Goal: Transaction & Acquisition: Purchase product/service

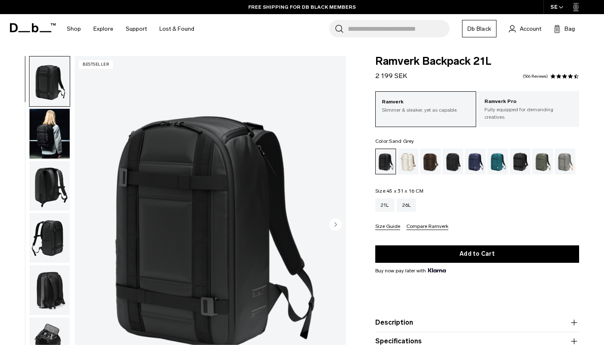
click at [564, 154] on div "Sand Grey" at bounding box center [565, 162] width 21 height 26
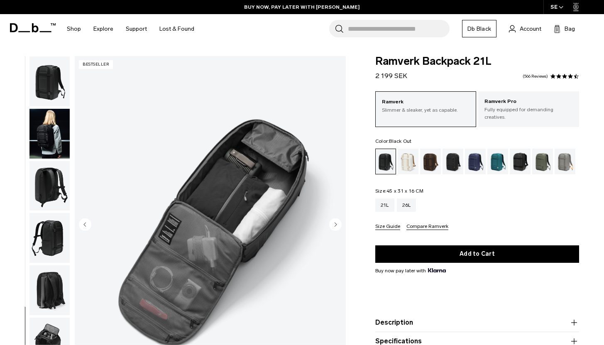
click at [45, 89] on img "button" at bounding box center [49, 81] width 40 height 50
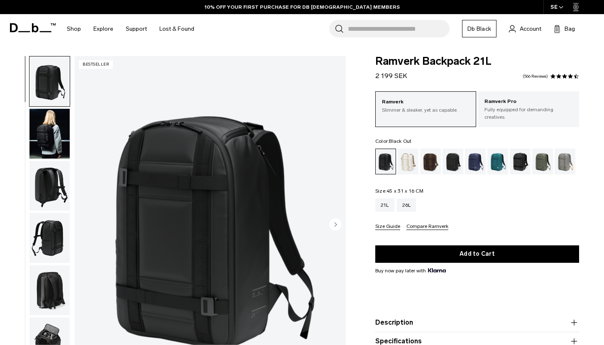
click at [404, 61] on span "Ramverk Backpack 21L" at bounding box center [477, 61] width 204 height 11
copy div "Ramverk Backpack 21L"
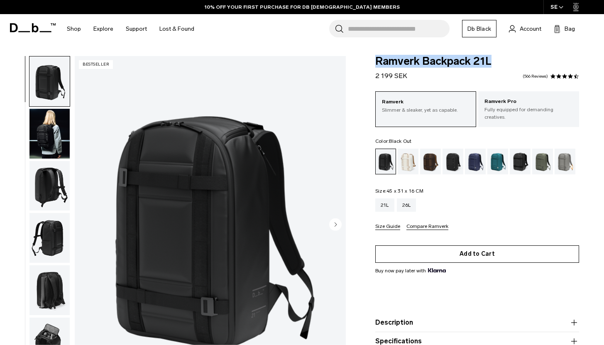
click at [465, 245] on button "Add to Cart" at bounding box center [477, 253] width 204 height 17
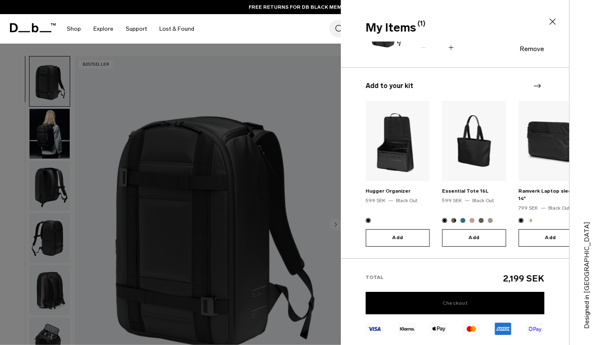
click at [486, 301] on link "Checkout" at bounding box center [455, 303] width 179 height 22
